Goal: Navigation & Orientation: Understand site structure

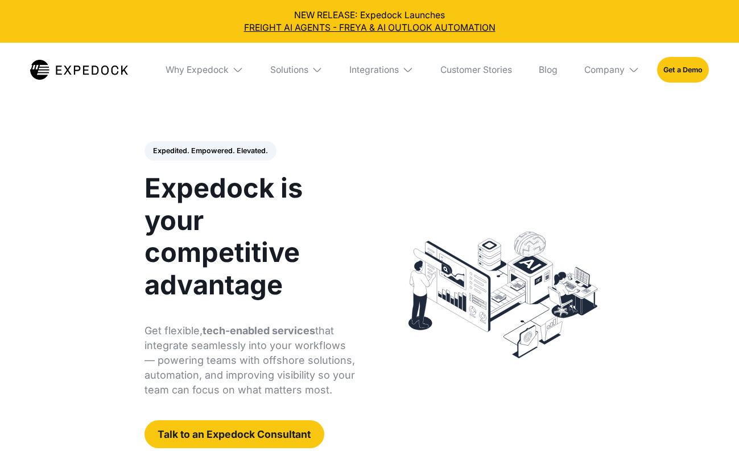
select select
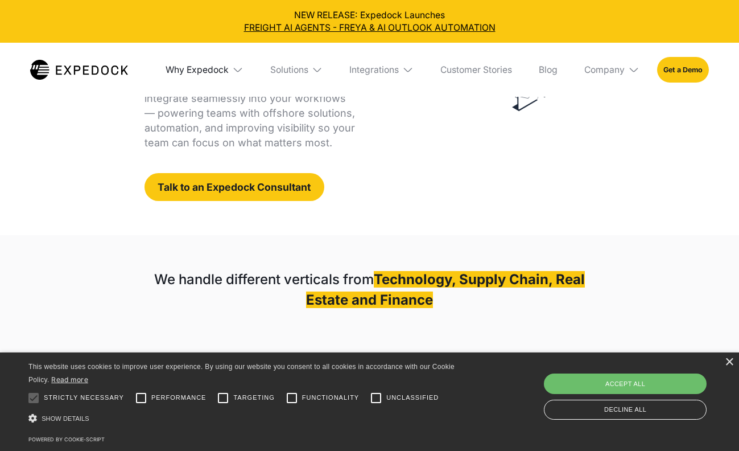
scroll to position [248, 0]
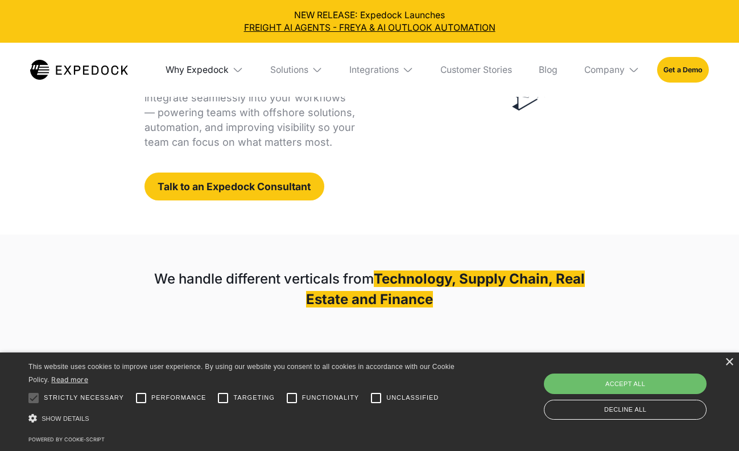
click at [219, 64] on div "Why Expedock" at bounding box center [197, 69] width 63 height 11
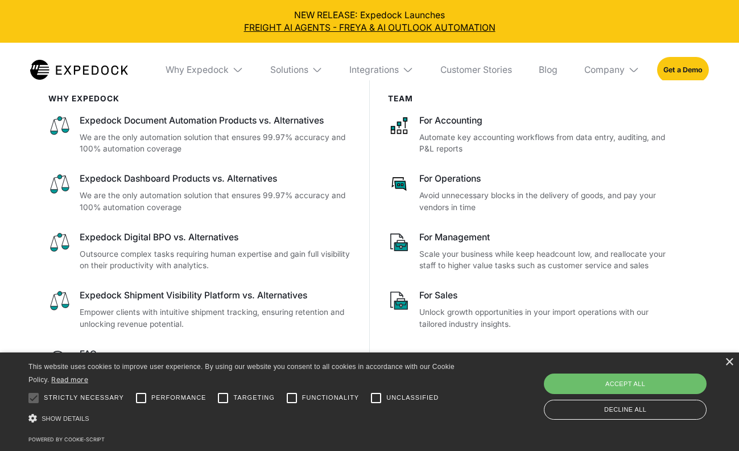
click at [312, 64] on img at bounding box center [317, 69] width 11 height 11
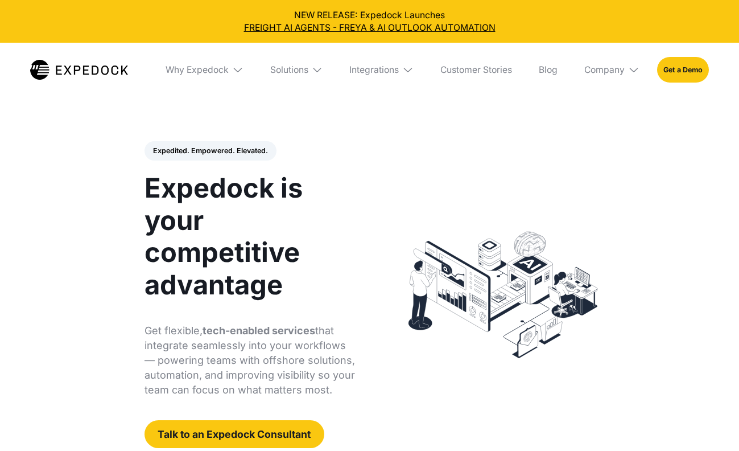
select select
